Goal: Task Accomplishment & Management: Manage account settings

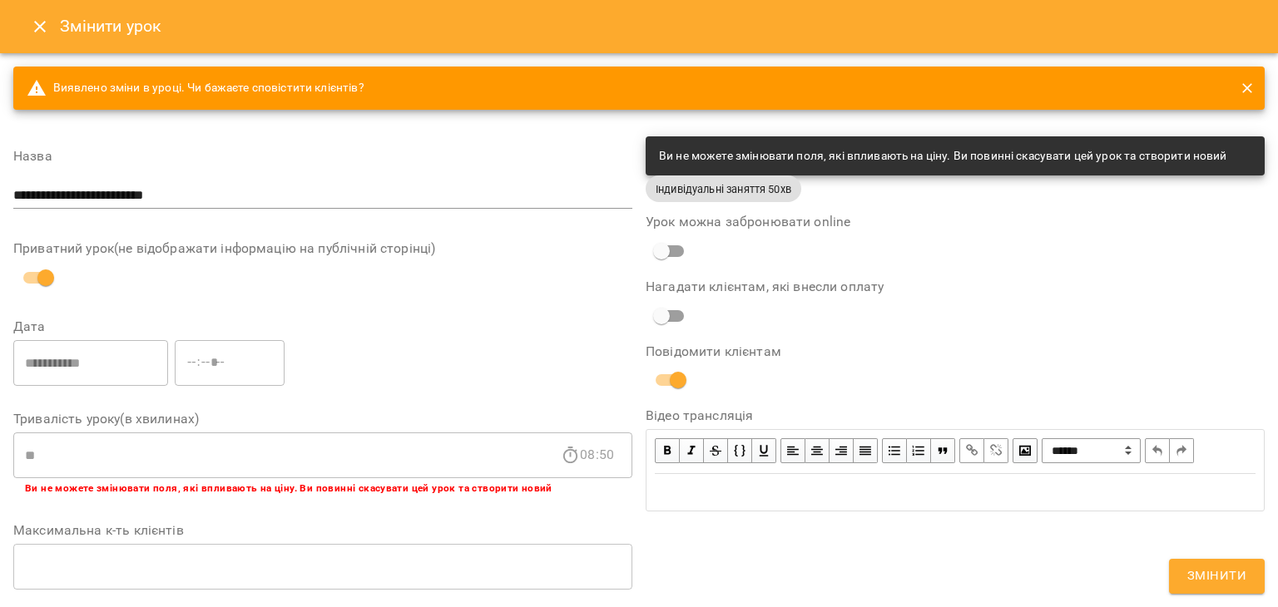
scroll to position [568, 0]
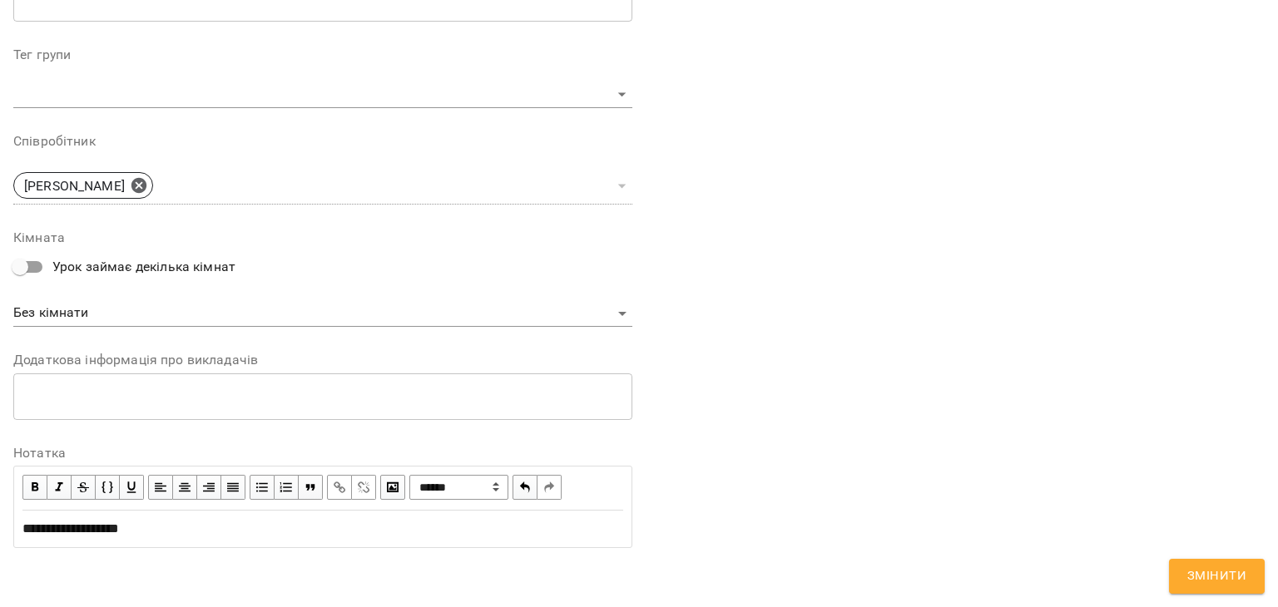
click at [1223, 579] on span "Змінити" at bounding box center [1216, 577] width 59 height 22
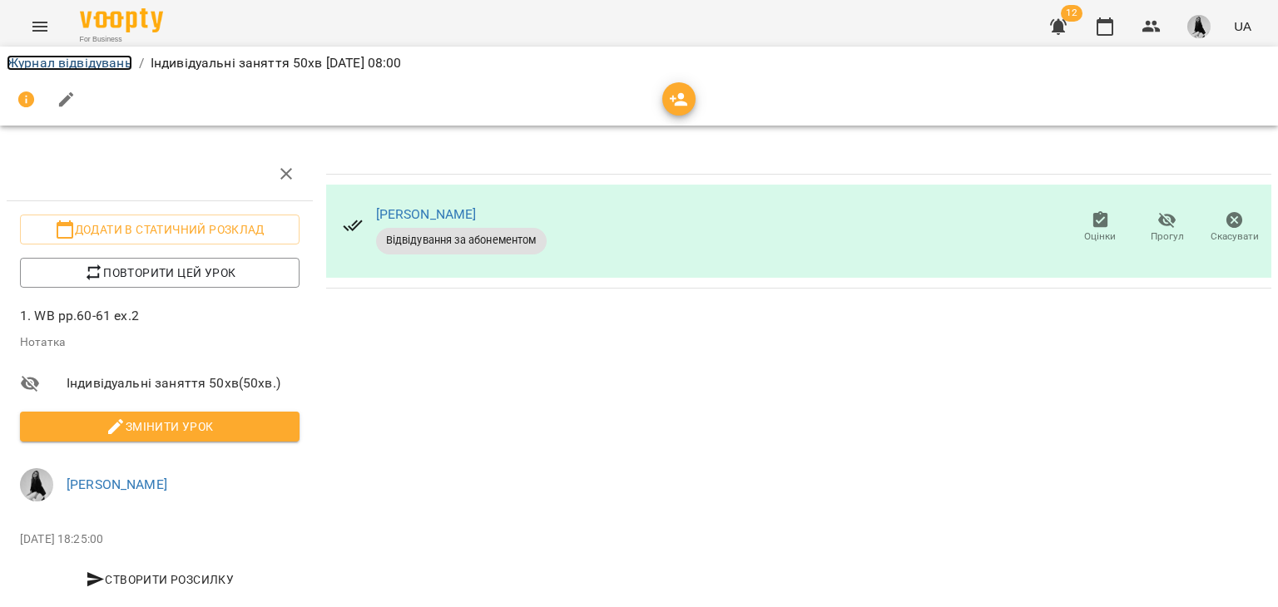
click at [67, 65] on link "Журнал відвідувань" at bounding box center [70, 63] width 126 height 16
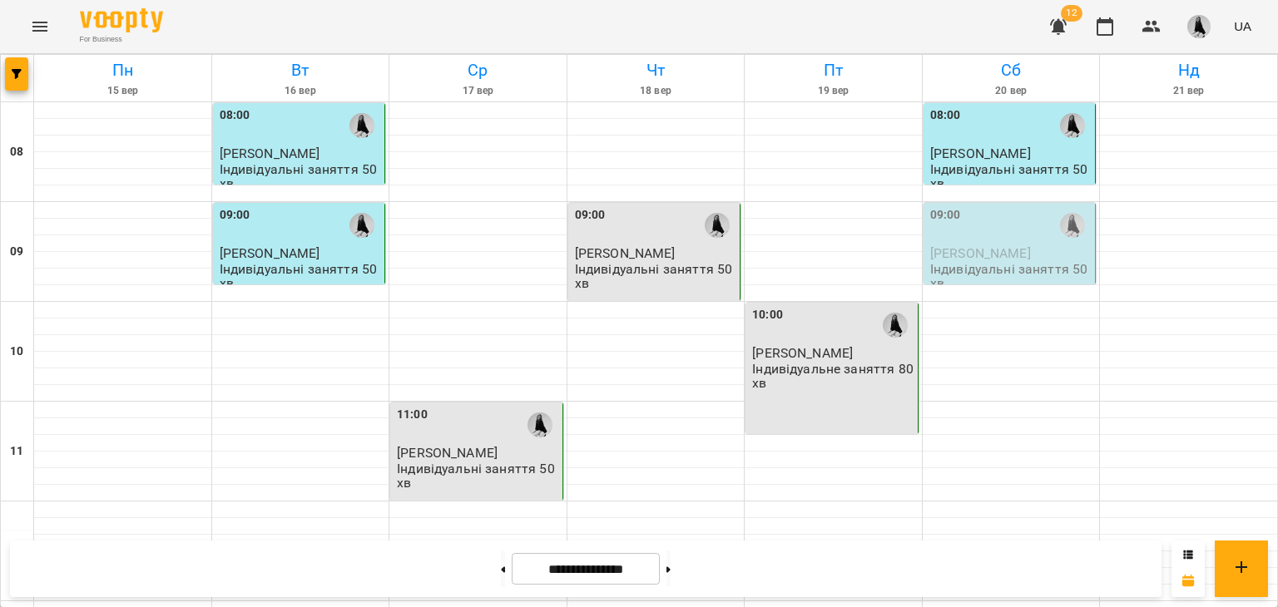
click at [1025, 256] on p "[PERSON_NAME]" at bounding box center [1011, 253] width 162 height 14
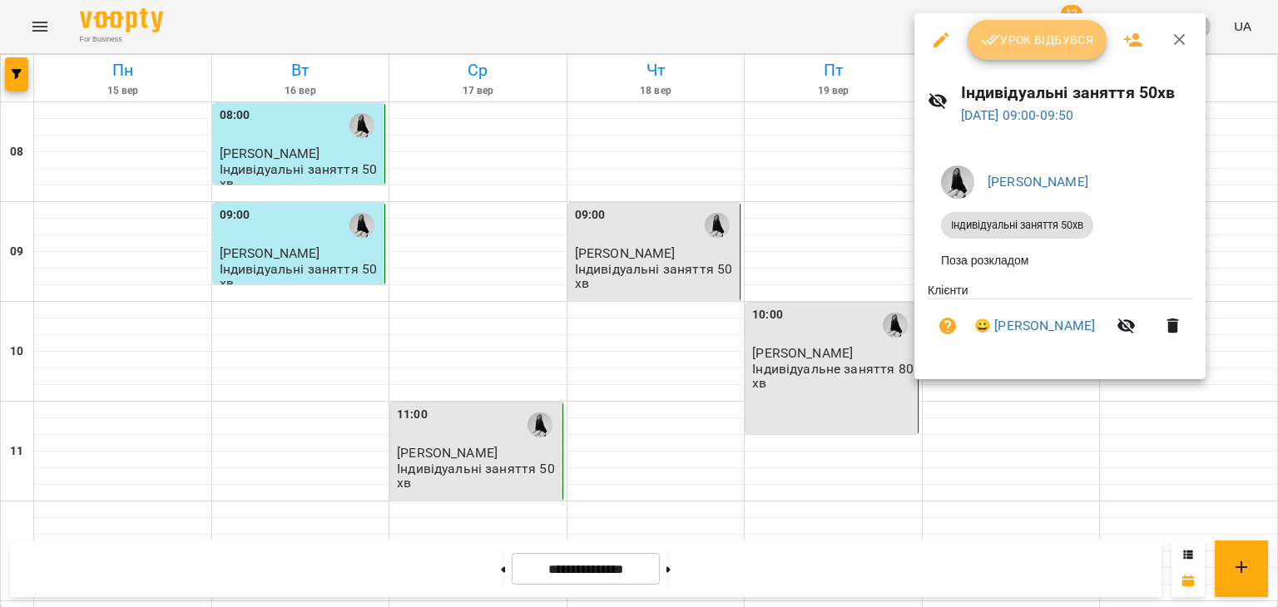
click at [989, 46] on icon "button" at bounding box center [991, 40] width 20 height 20
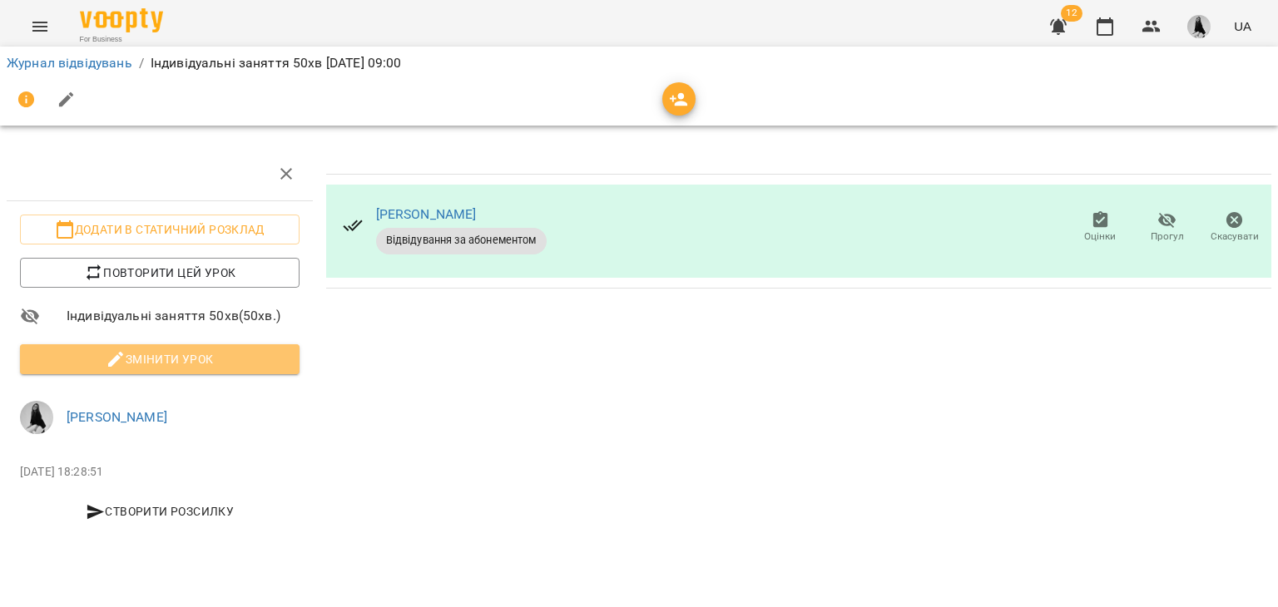
click at [181, 357] on span "Змінити урок" at bounding box center [159, 359] width 253 height 20
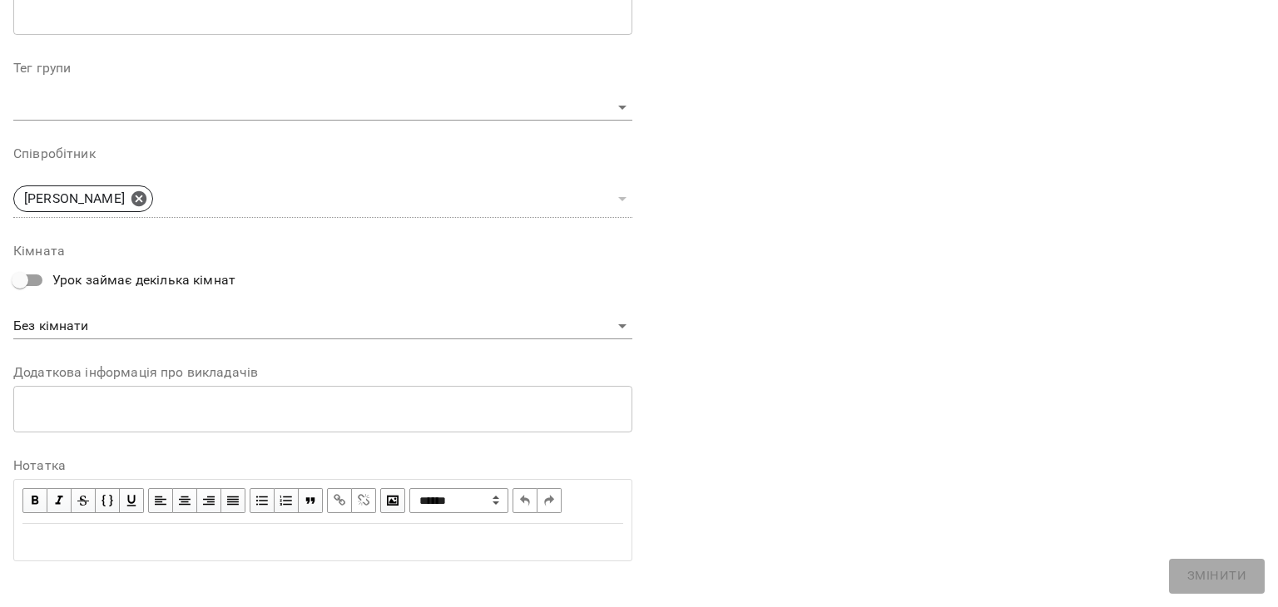
scroll to position [499, 0]
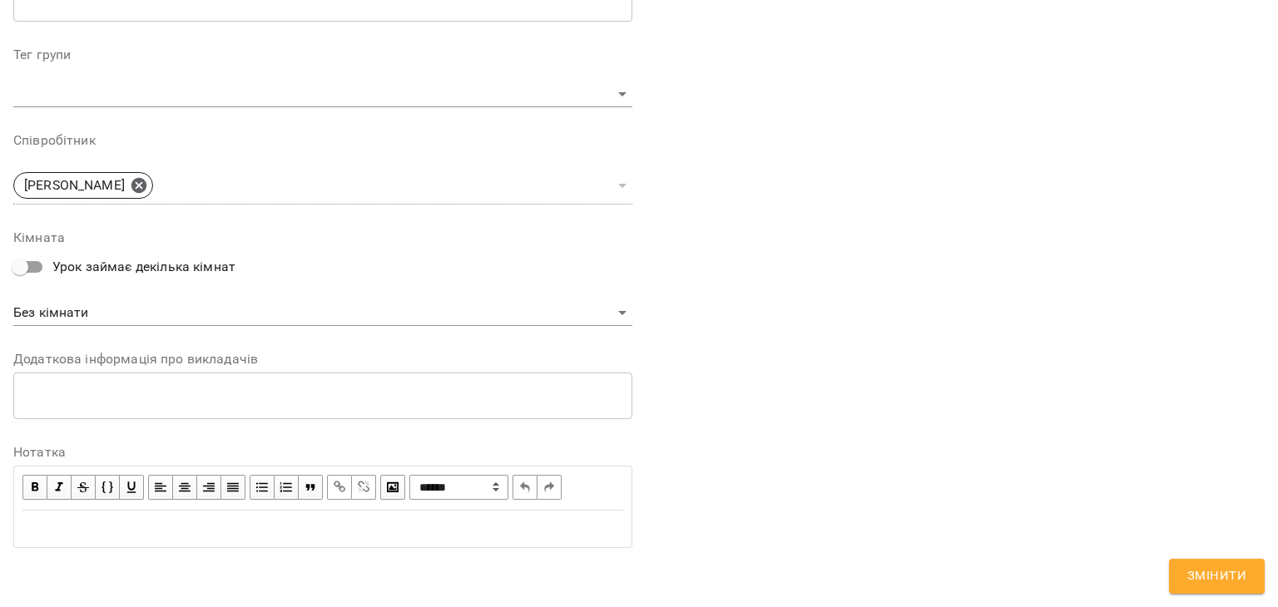
click at [95, 516] on div "Edit text" at bounding box center [323, 529] width 616 height 35
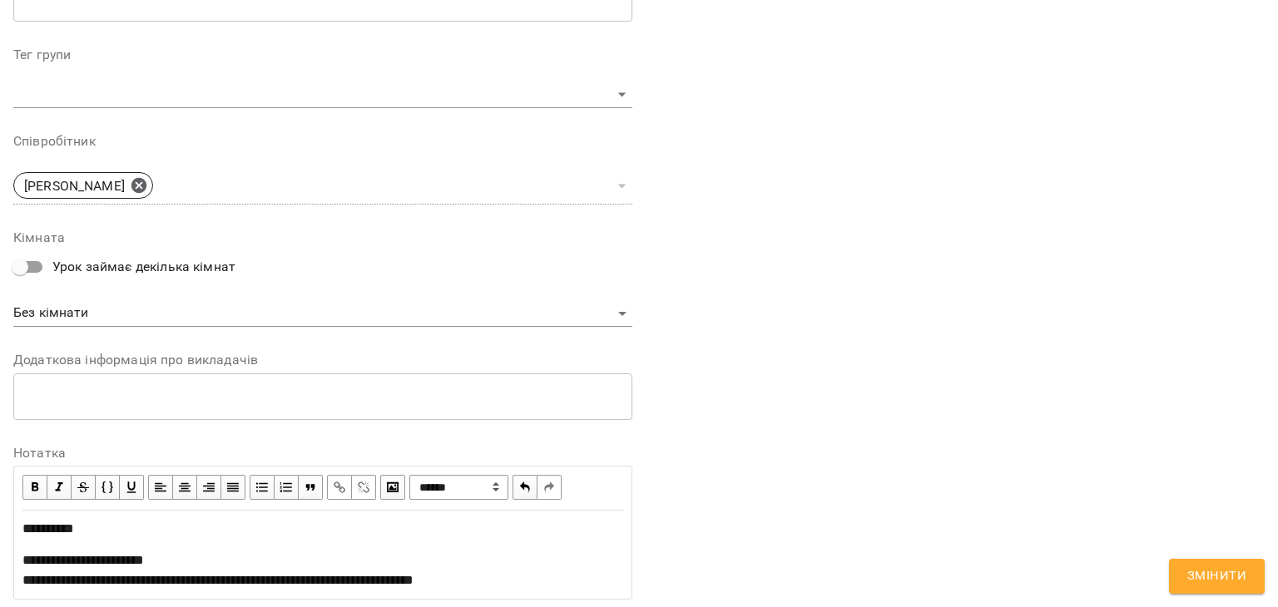
scroll to position [619, 0]
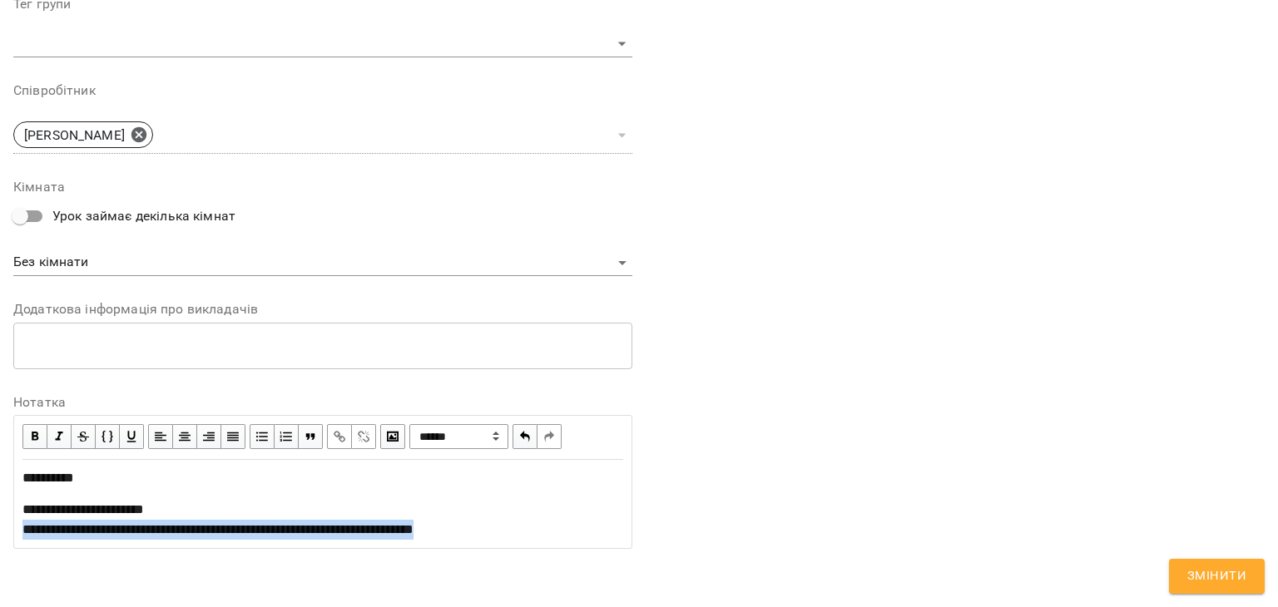
drag, startPoint x: 20, startPoint y: 530, endPoint x: 508, endPoint y: 538, distance: 488.3
click at [508, 538] on div "**********" at bounding box center [323, 504] width 616 height 87
click at [339, 431] on span "button" at bounding box center [339, 437] width 18 height 18
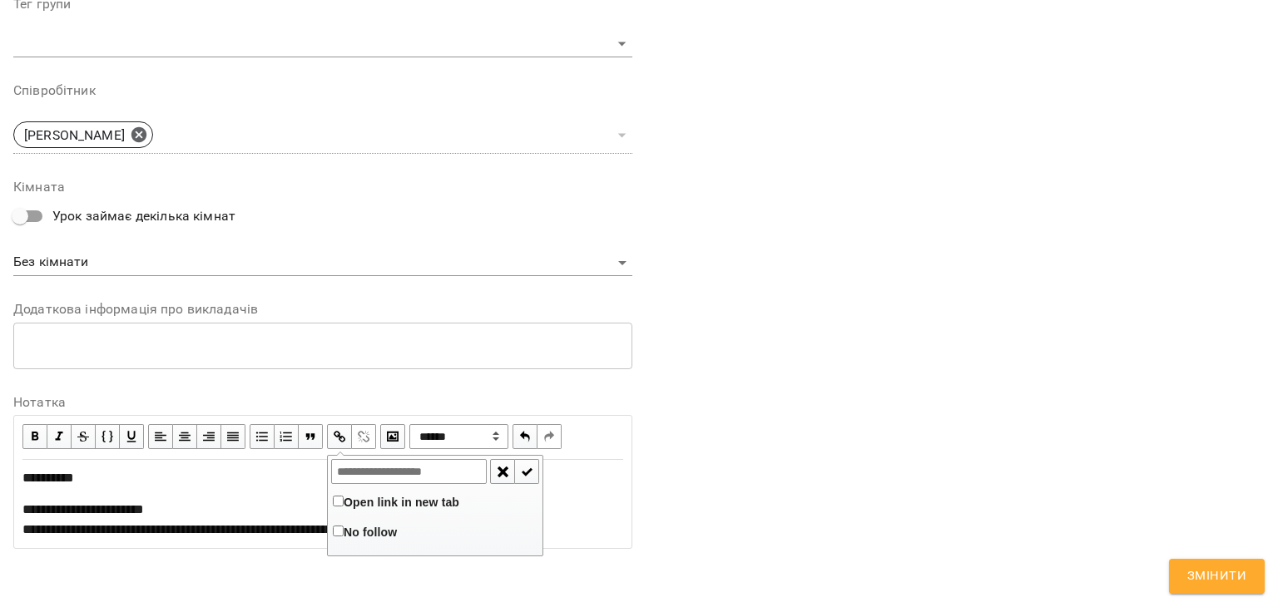
type input "**********"
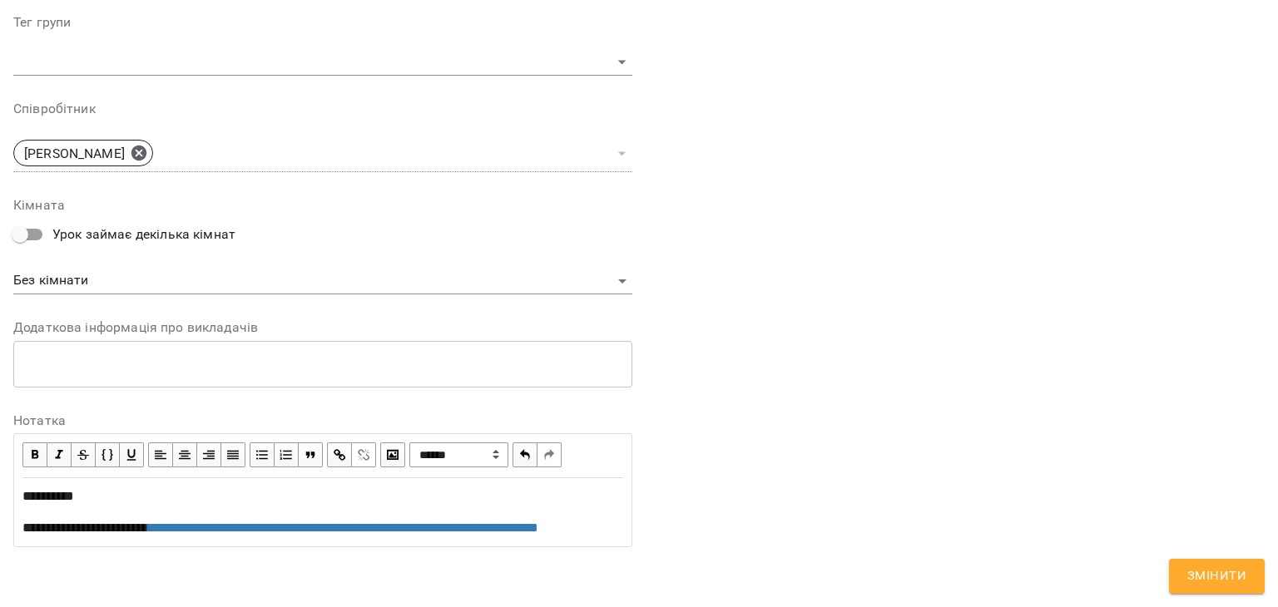
click at [1229, 581] on span "Змінити" at bounding box center [1216, 577] width 59 height 22
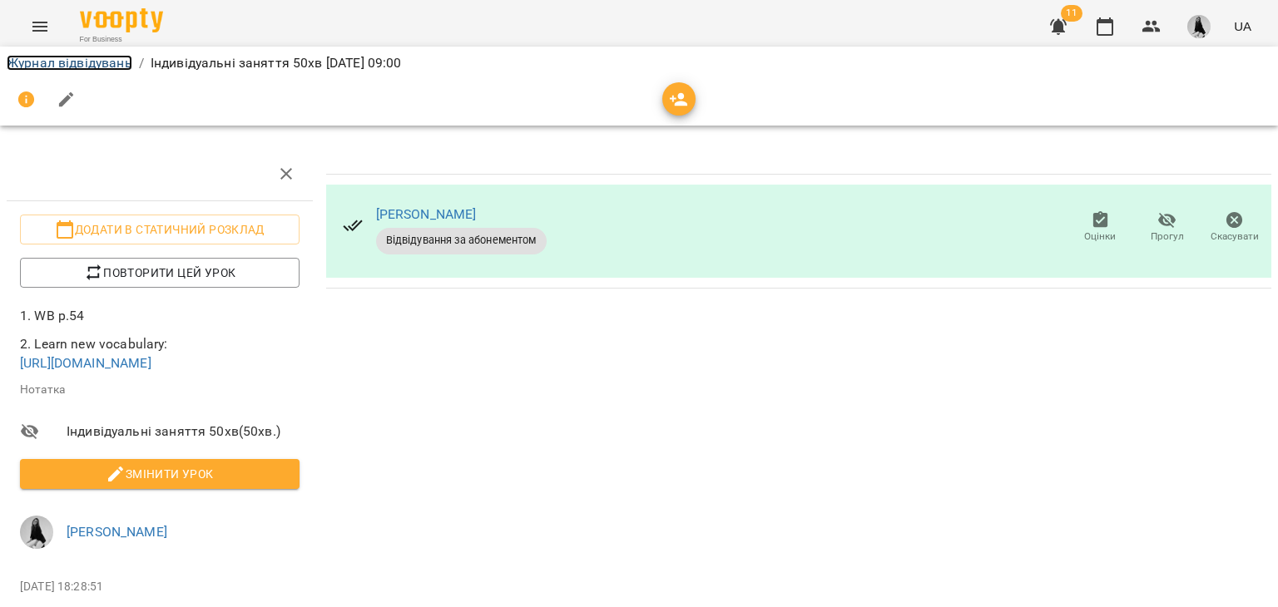
click at [102, 66] on link "Журнал відвідувань" at bounding box center [70, 63] width 126 height 16
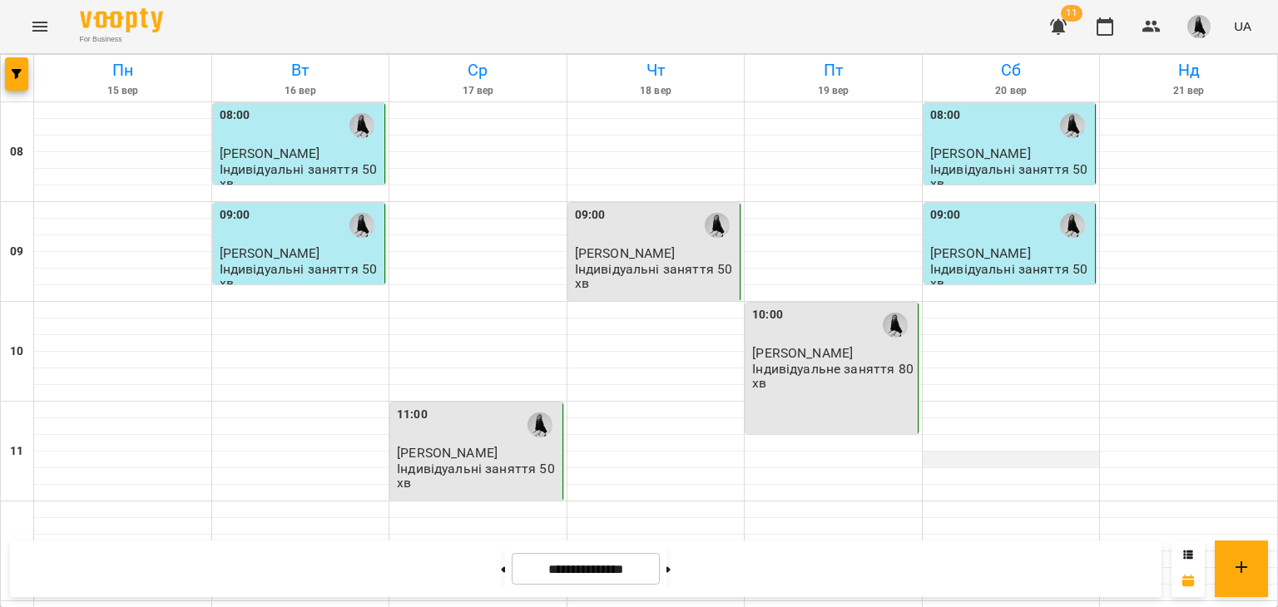
scroll to position [388, 0]
click at [1212, 21] on button "button" at bounding box center [1198, 26] width 43 height 43
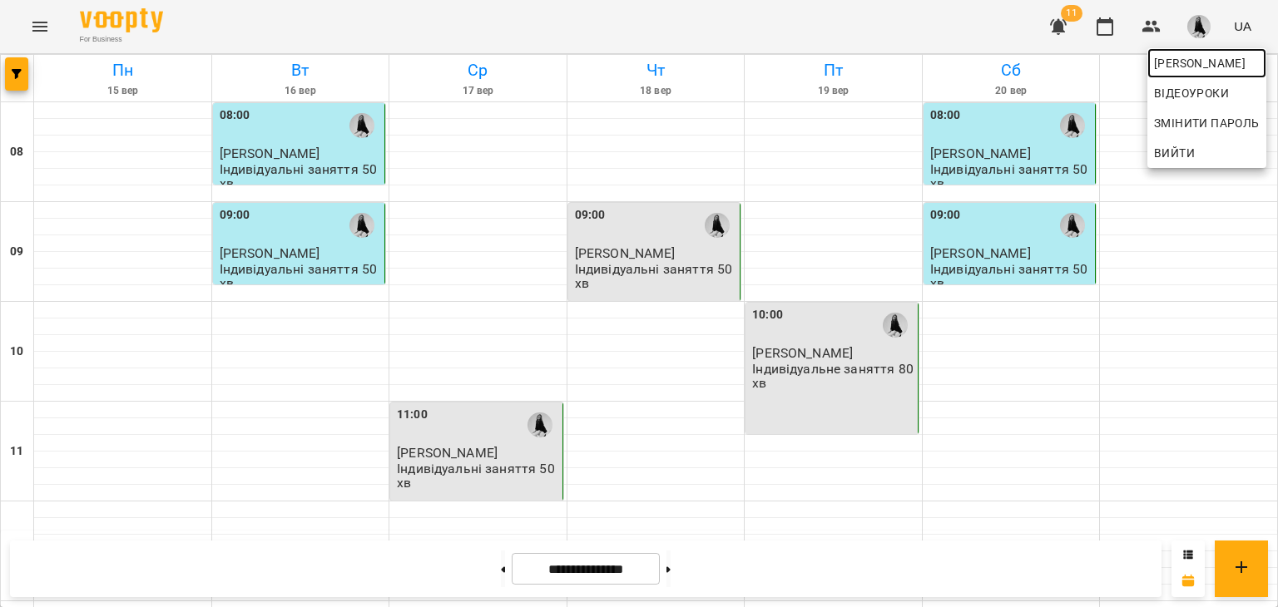
click at [1208, 63] on span "[PERSON_NAME]" at bounding box center [1207, 63] width 106 height 20
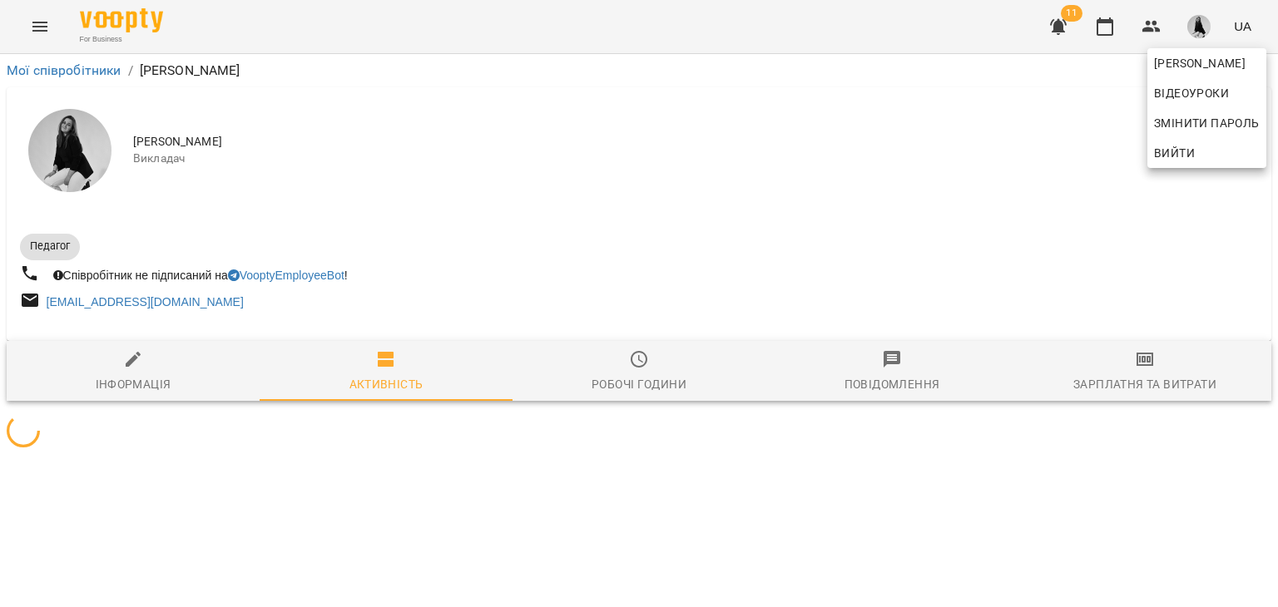
click at [1152, 372] on div at bounding box center [639, 303] width 1278 height 607
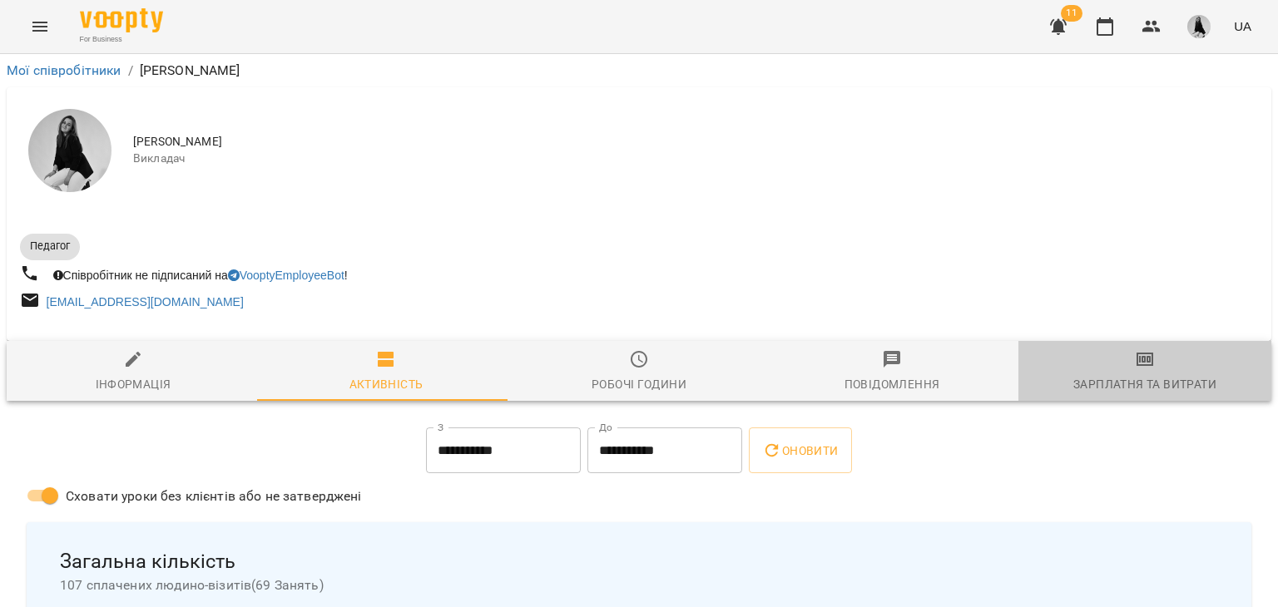
click at [1152, 372] on span "Зарплатня та Витрати" at bounding box center [1144, 371] width 233 height 45
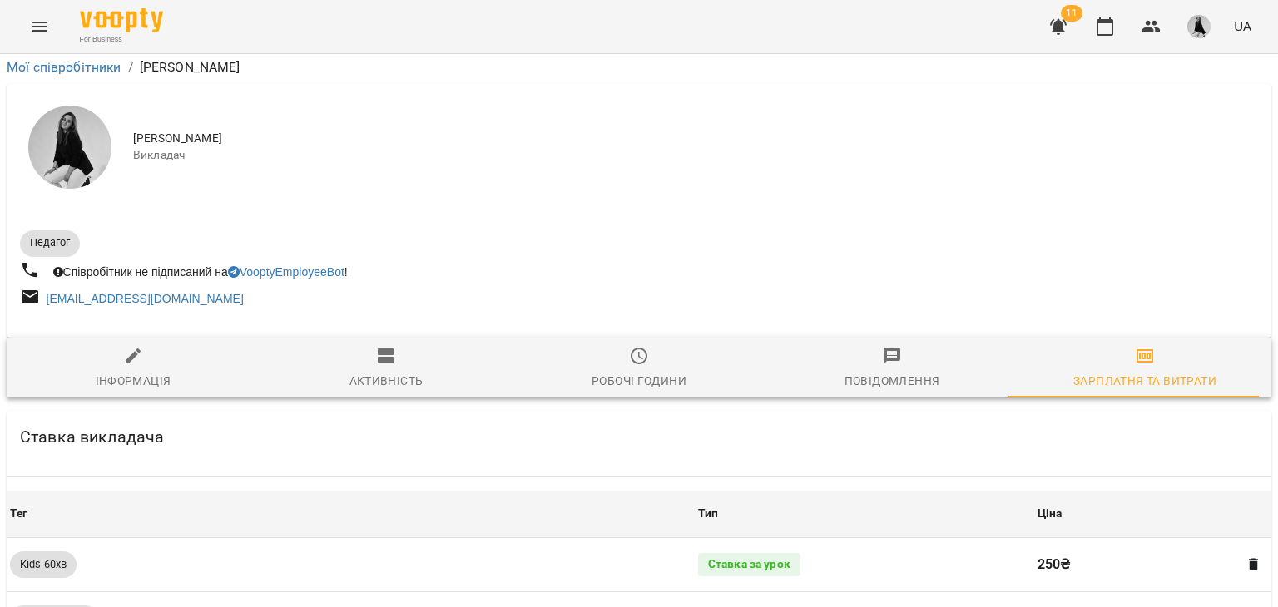
scroll to position [1241, 0]
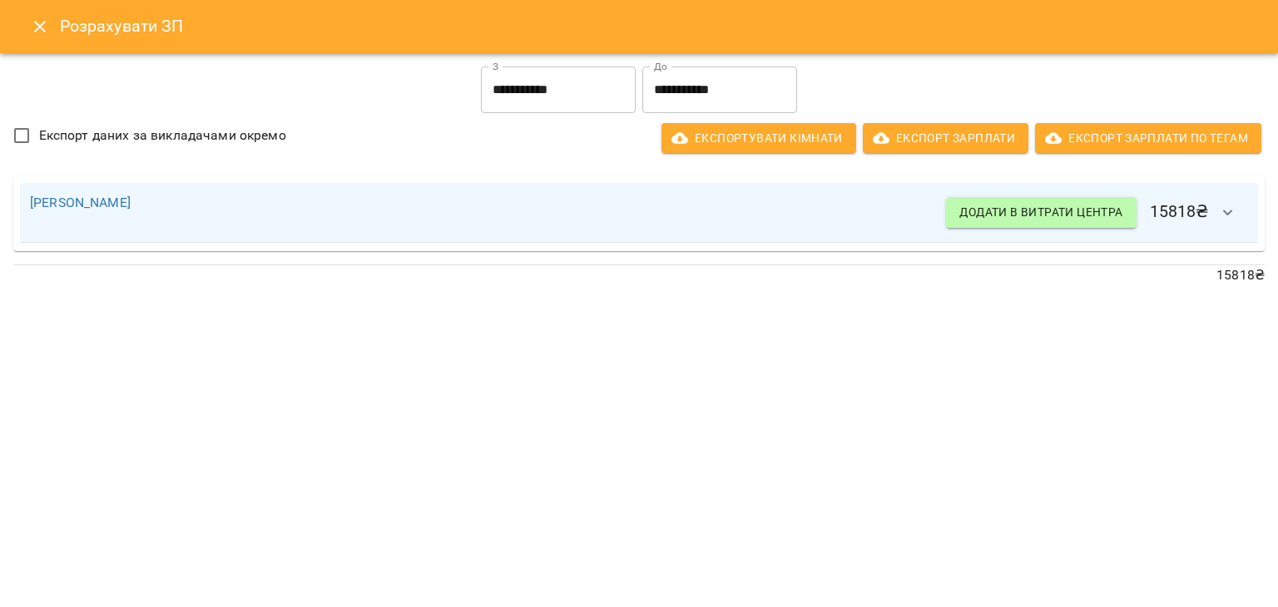
click at [50, 31] on button "Close" at bounding box center [40, 27] width 40 height 40
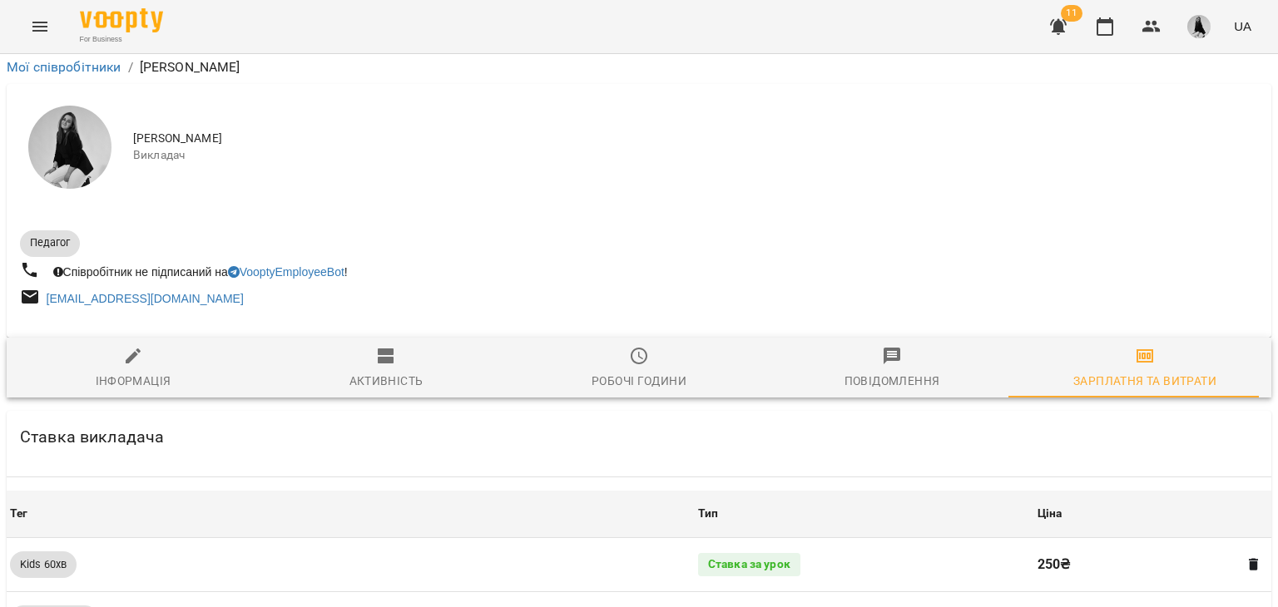
click at [50, 31] on button "Menu" at bounding box center [40, 27] width 40 height 40
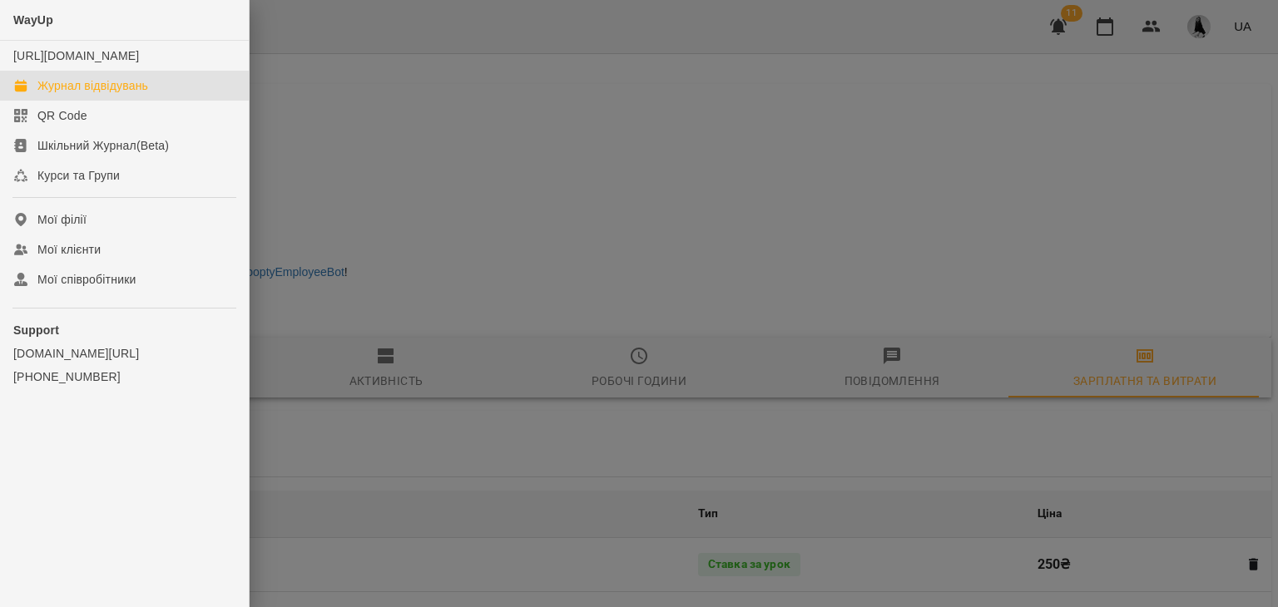
click at [122, 94] on div "Журнал відвідувань" at bounding box center [92, 85] width 111 height 17
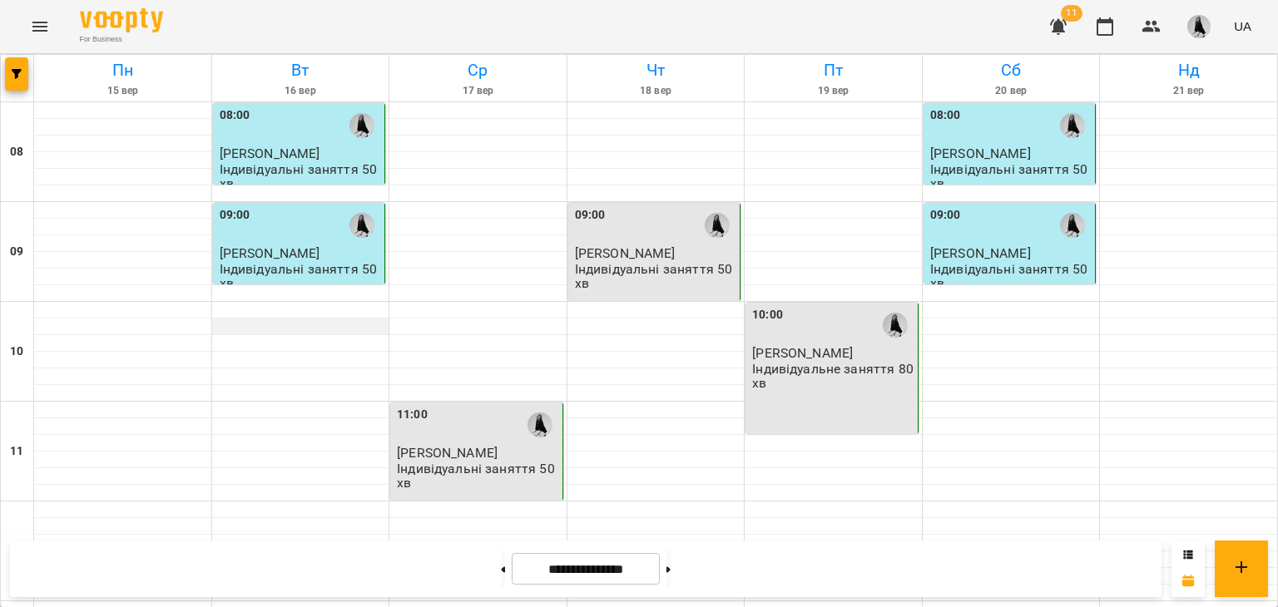
scroll to position [755, 0]
click at [670, 576] on button at bounding box center [668, 569] width 4 height 37
type input "**********"
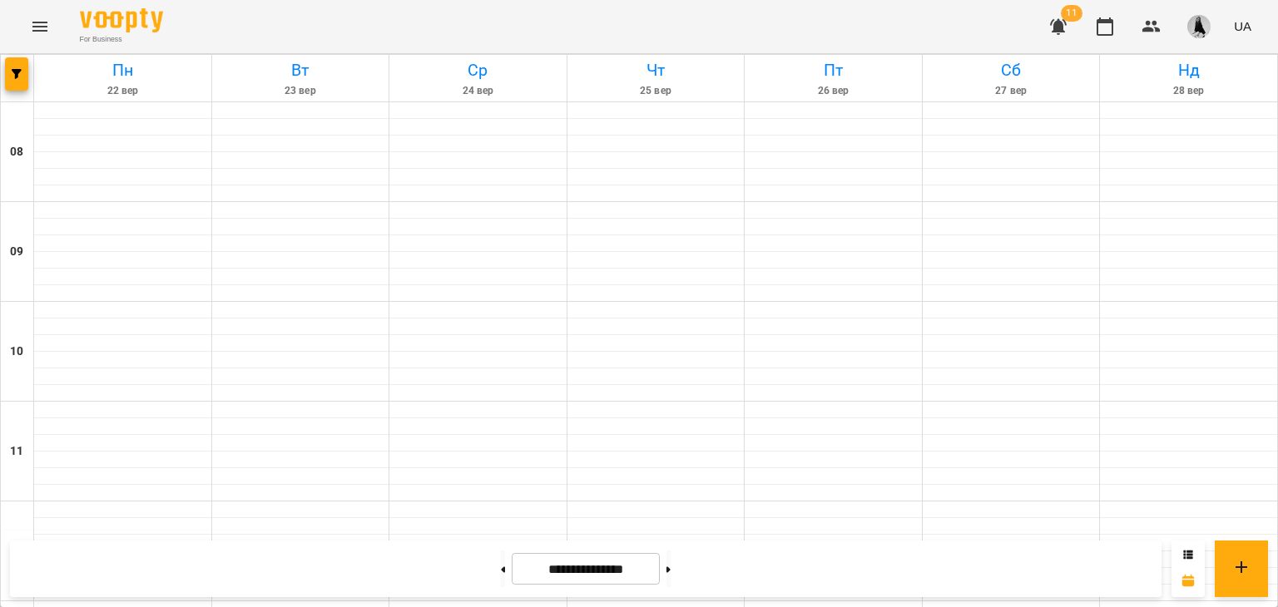
scroll to position [0, 0]
